Goal: Find specific page/section: Find specific page/section

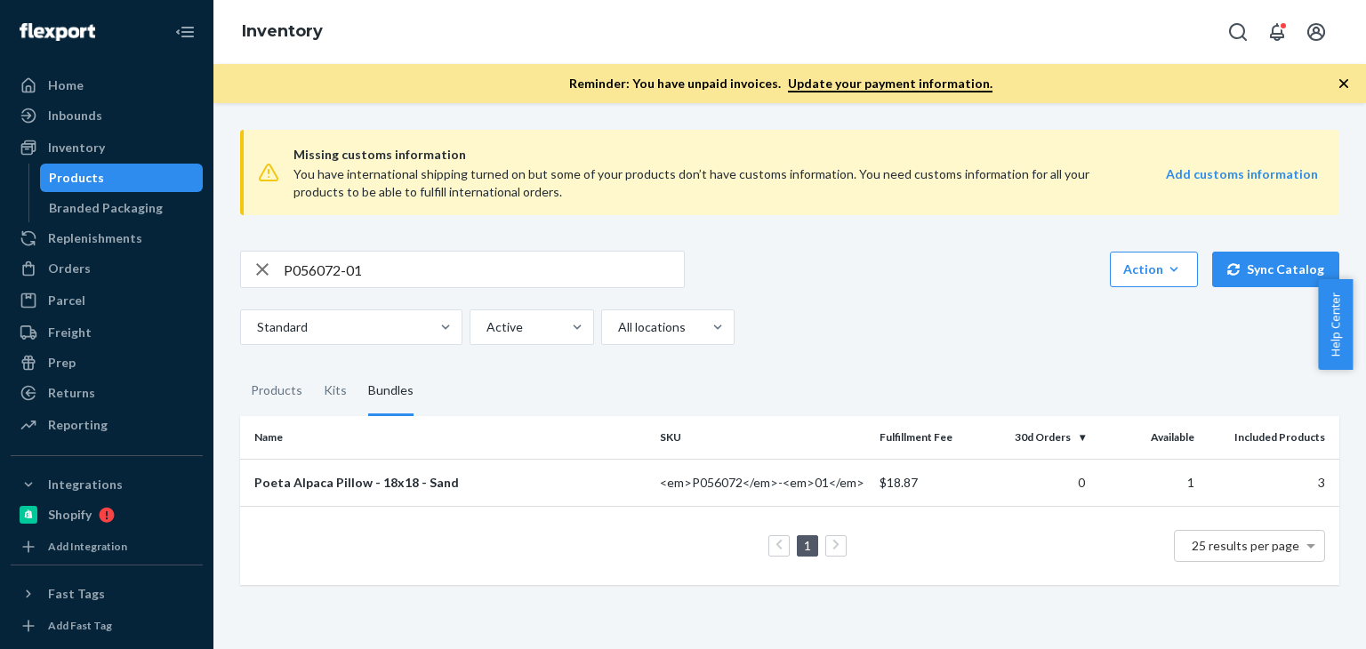
click at [1346, 79] on icon "button" at bounding box center [1344, 84] width 18 height 18
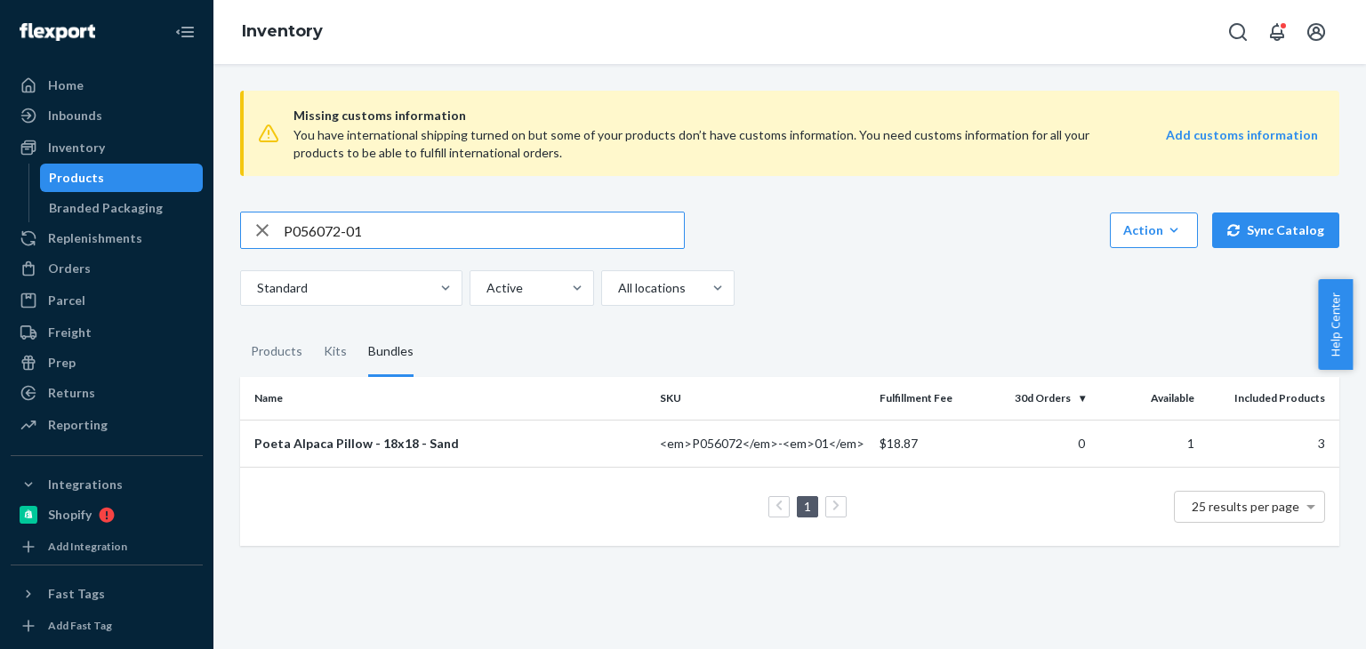
click at [426, 232] on input "P056072-01" at bounding box center [484, 231] width 400 height 36
paste input "B86007-33"
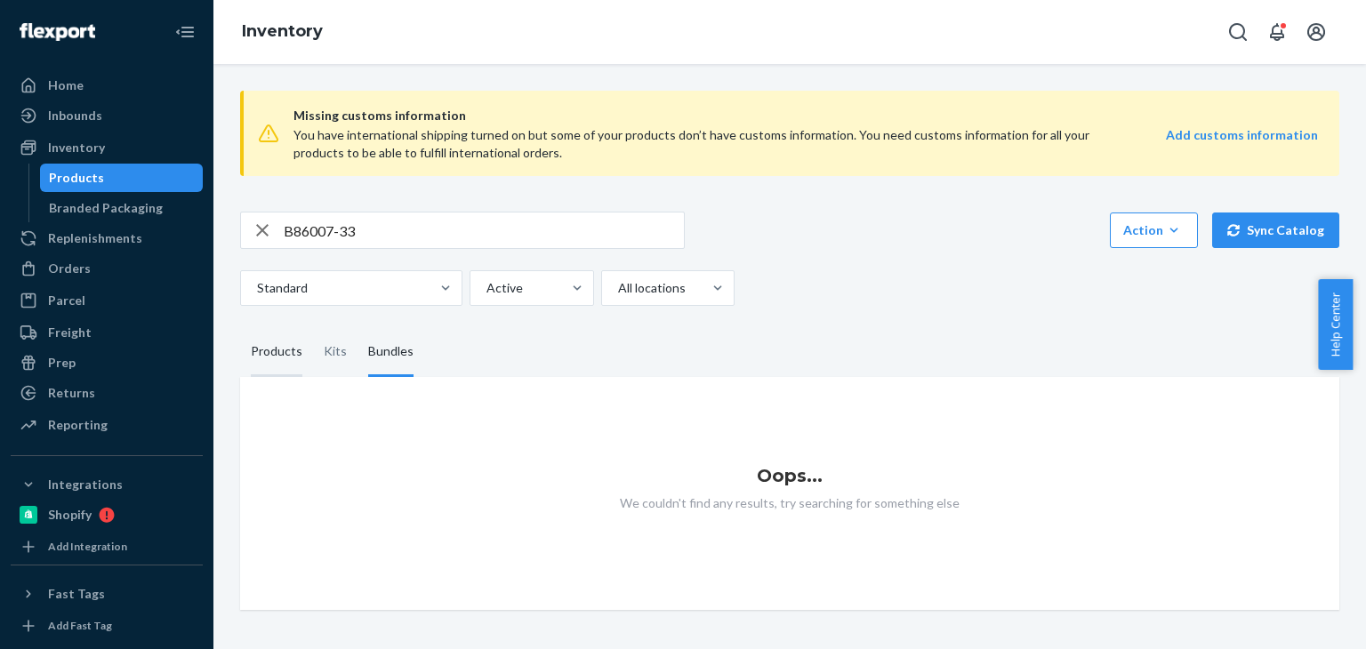
click at [294, 359] on div "Products" at bounding box center [277, 352] width 52 height 50
click at [240, 327] on input "Products" at bounding box center [240, 327] width 0 height 0
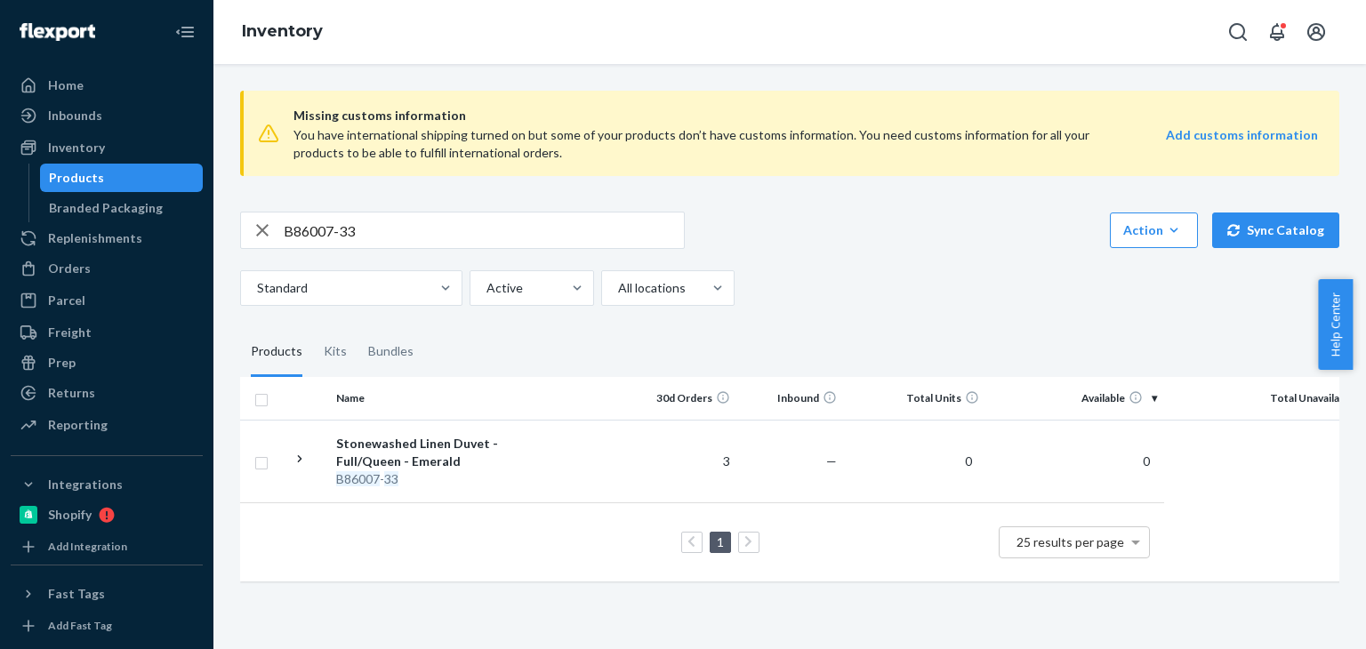
click at [486, 241] on input "B86007-33" at bounding box center [484, 231] width 400 height 36
paste input "100-33-K2"
type input "B86100-33-K2"
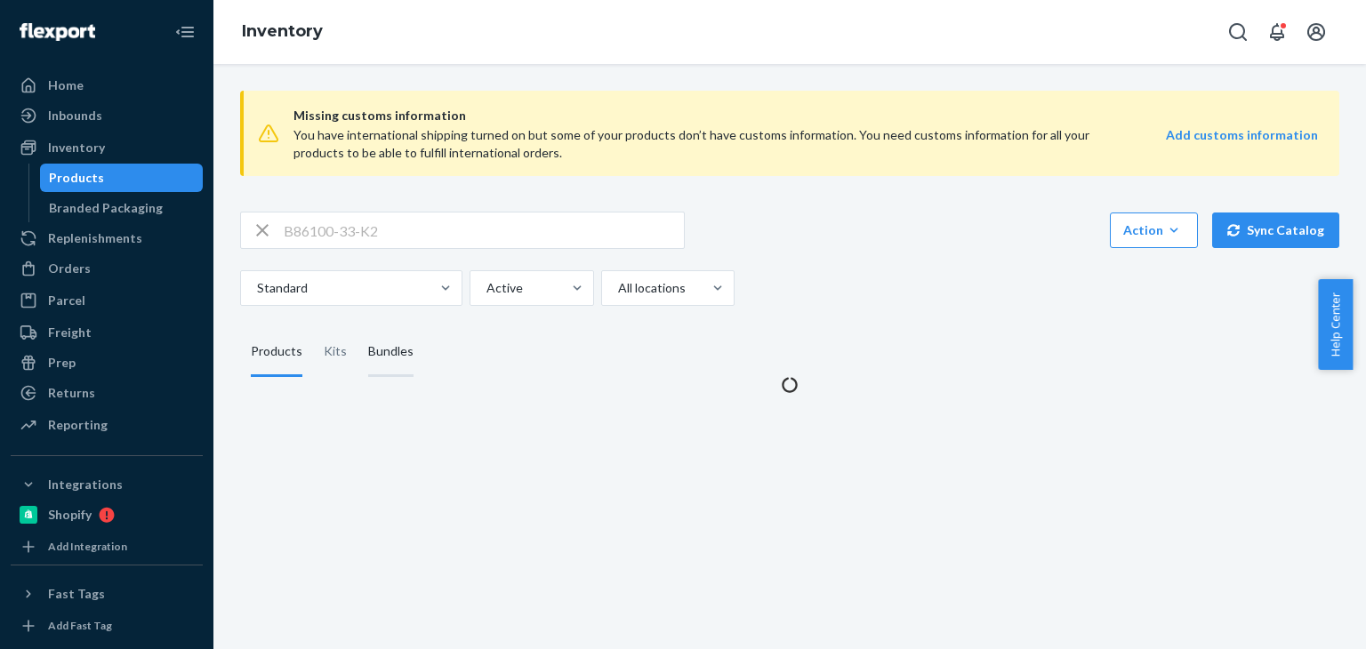
click at [406, 358] on div "Bundles" at bounding box center [390, 352] width 45 height 50
click at [358, 327] on input "Bundles" at bounding box center [358, 327] width 0 height 0
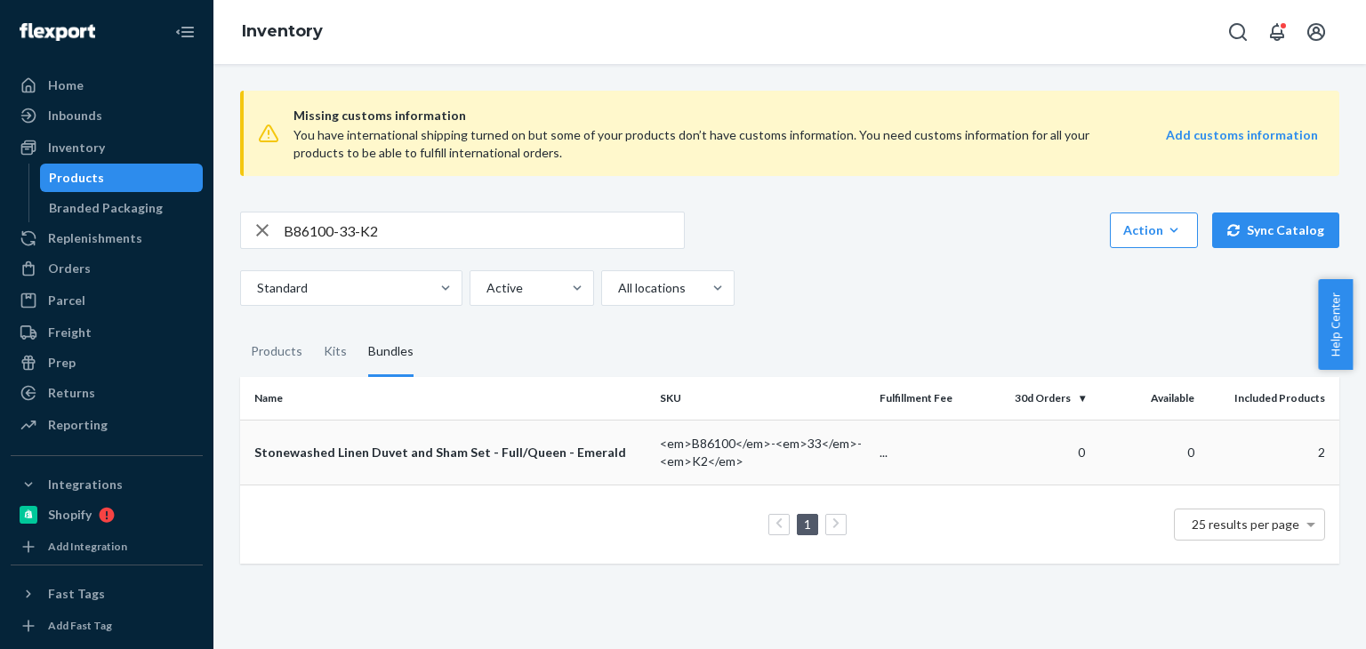
click at [531, 446] on div "Stonewashed Linen Duvet and Sham Set - Full/Queen - Emerald" at bounding box center [449, 453] width 391 height 18
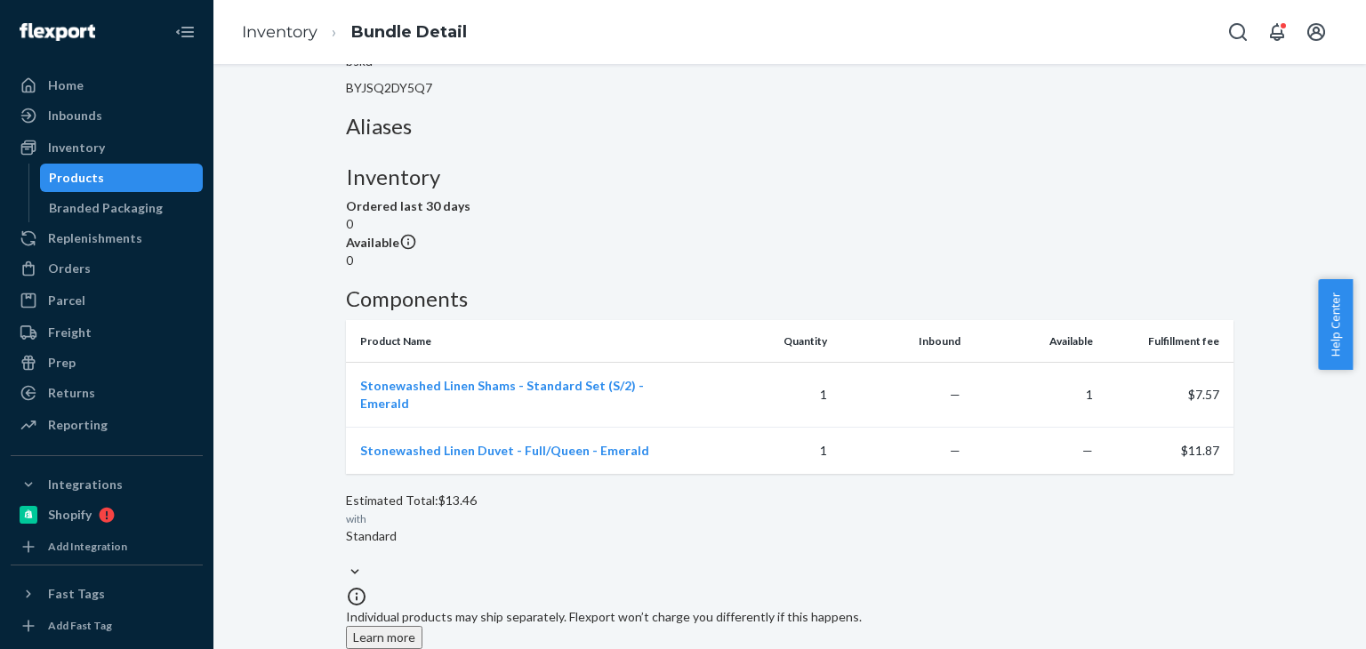
scroll to position [323, 0]
click at [541, 443] on span "Stonewashed Linen Duvet - Full/Queen - Emerald" at bounding box center [504, 450] width 289 height 15
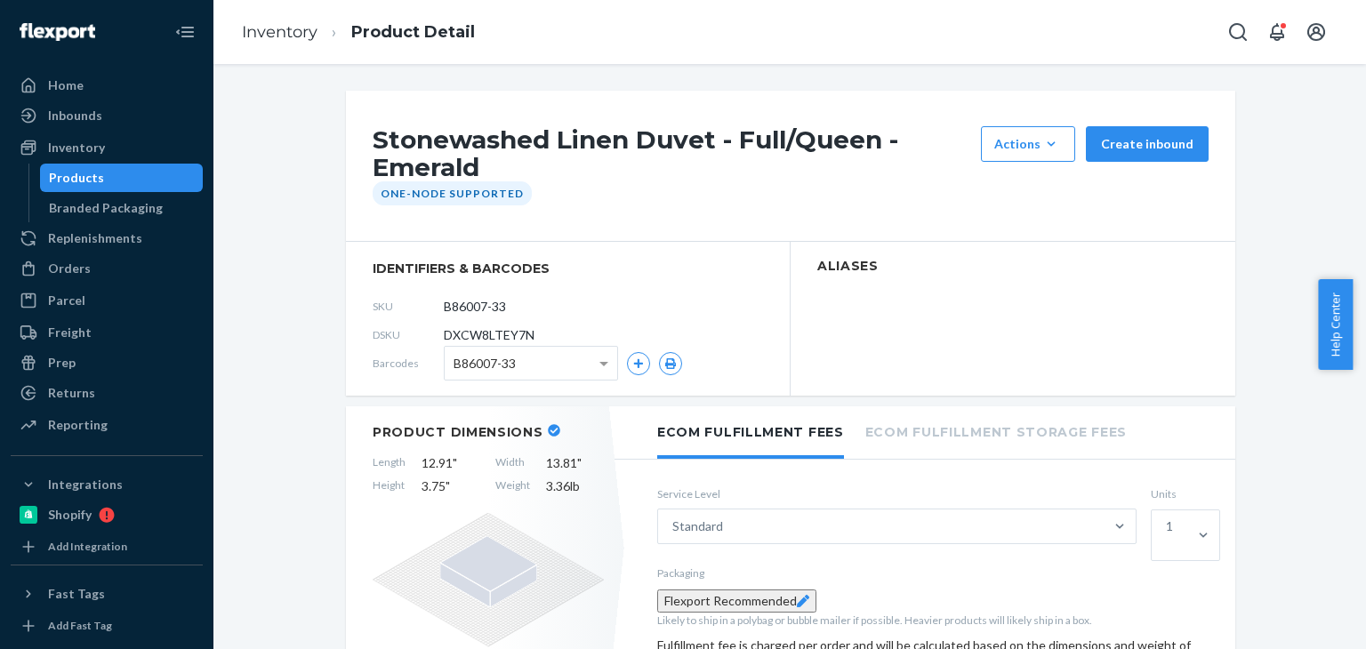
drag, startPoint x: 533, startPoint y: 312, endPoint x: 430, endPoint y: 307, distance: 103.3
click at [430, 307] on div "SKU B86007-33" at bounding box center [568, 307] width 390 height 28
